Goal: Information Seeking & Learning: Learn about a topic

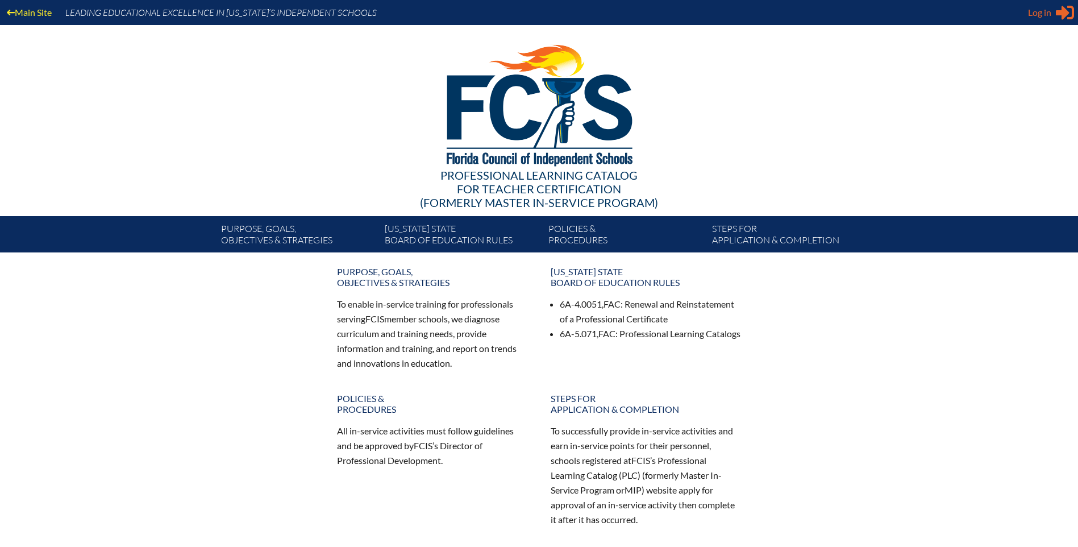
click at [1049, 11] on span "Log in" at bounding box center [1039, 13] width 23 height 14
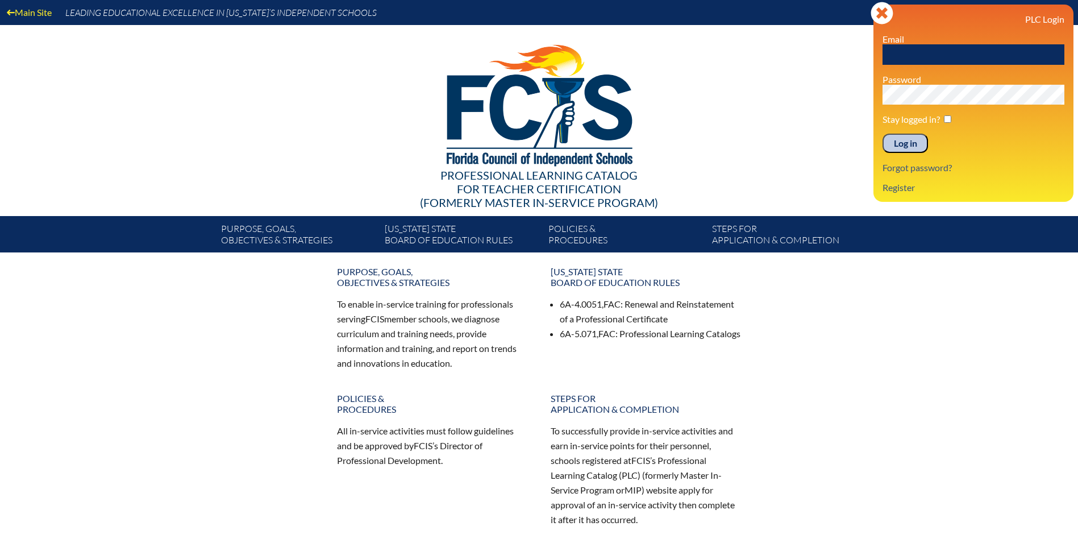
click at [975, 49] on input "text" at bounding box center [974, 54] width 182 height 20
type input "[EMAIL_ADDRESS][DOMAIN_NAME]"
click at [941, 51] on input "[EMAIL_ADDRESS][DOMAIN_NAME]" at bounding box center [974, 54] width 182 height 20
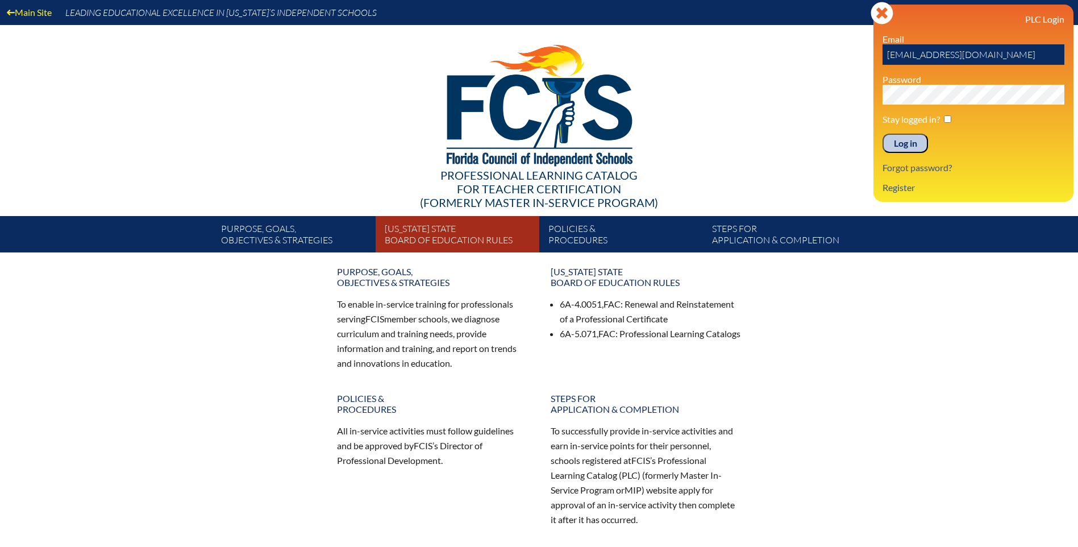
click at [425, 230] on link "[US_STATE] State Board of Education rules" at bounding box center [462, 237] width 164 height 32
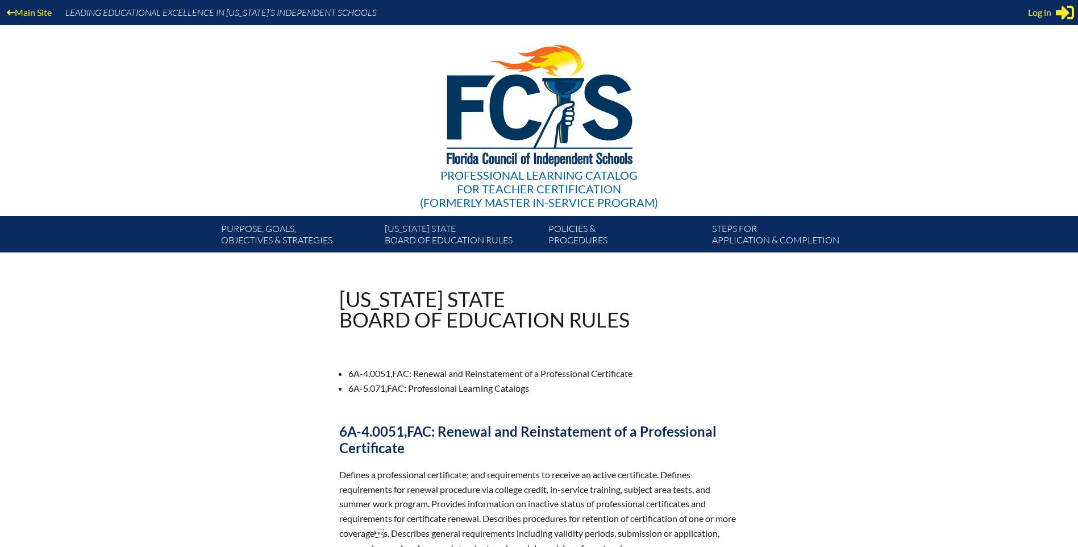
click at [563, 226] on link "Policies & Procedures" at bounding box center [626, 237] width 164 height 32
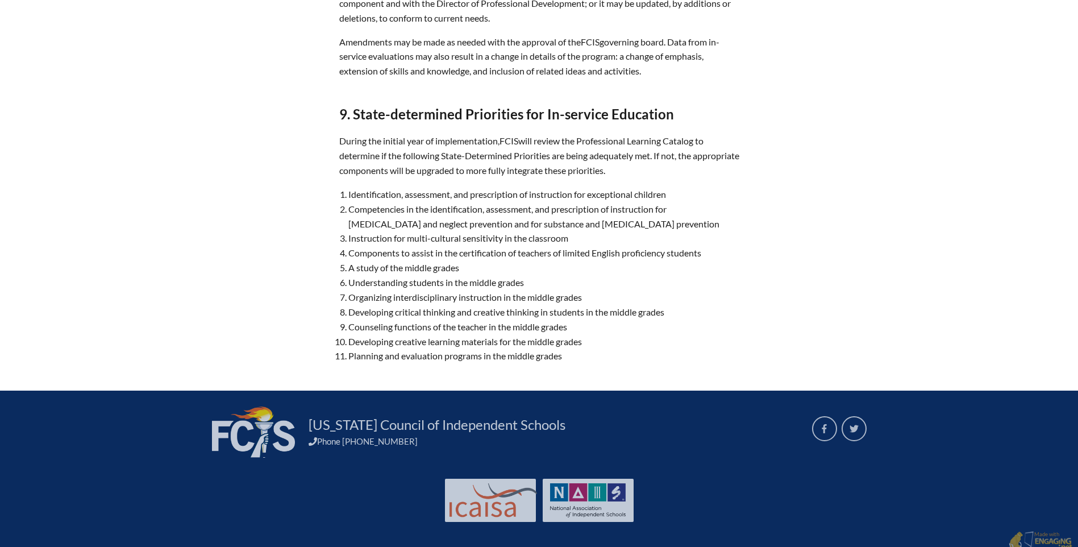
scroll to position [4011, 0]
